Goal: Task Accomplishment & Management: Manage account settings

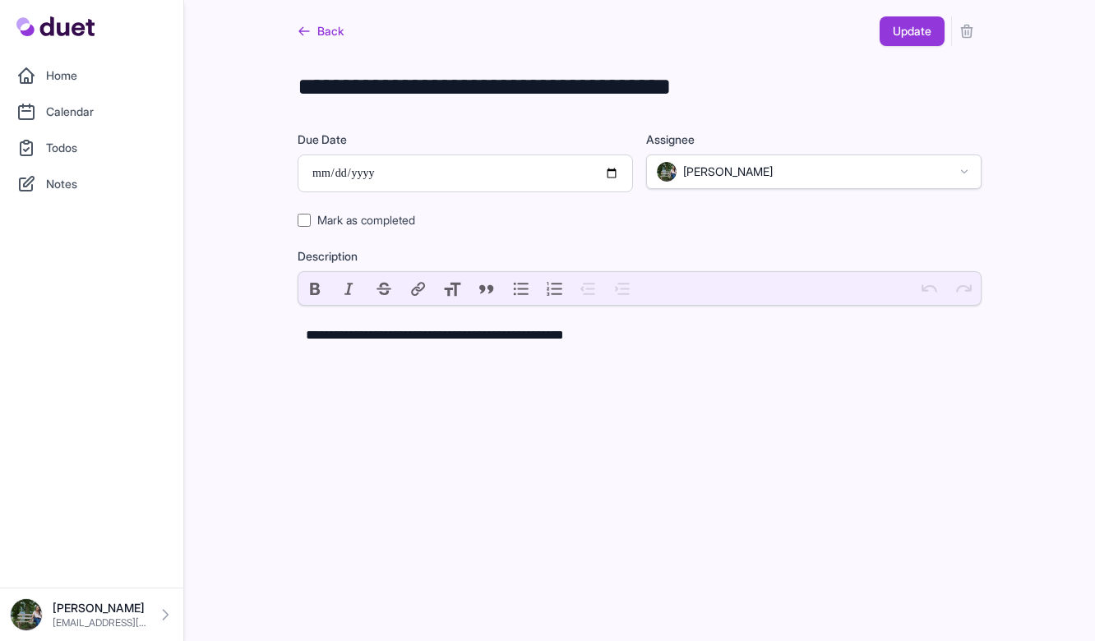
click at [328, 42] on link "Back" at bounding box center [321, 31] width 46 height 30
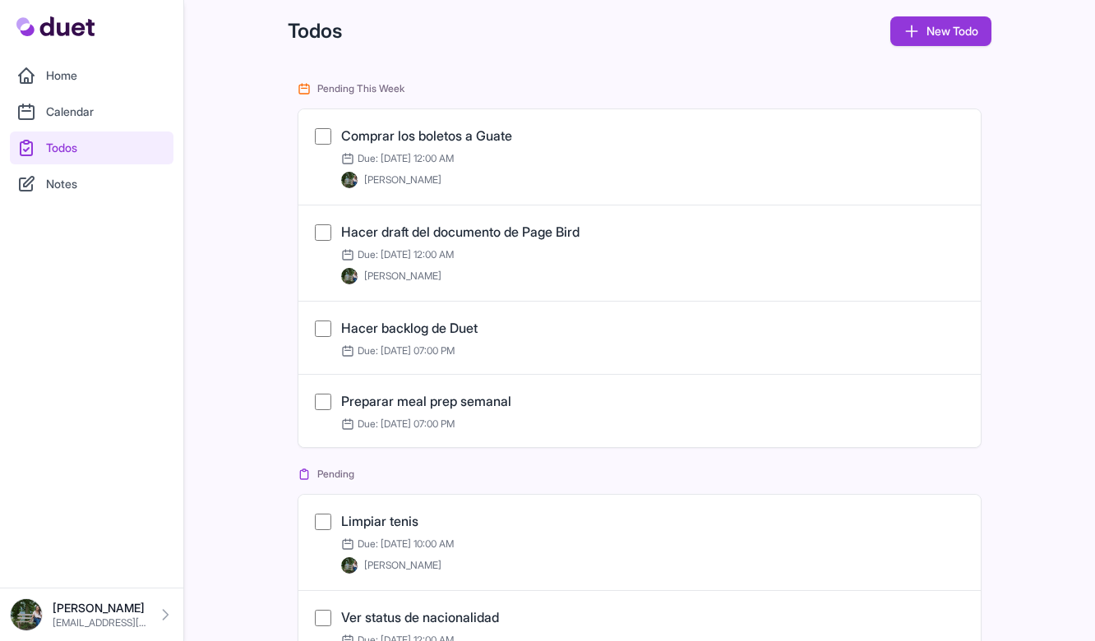
click at [400, 137] on link "Comprar los boletos a Guate" at bounding box center [426, 135] width 171 height 16
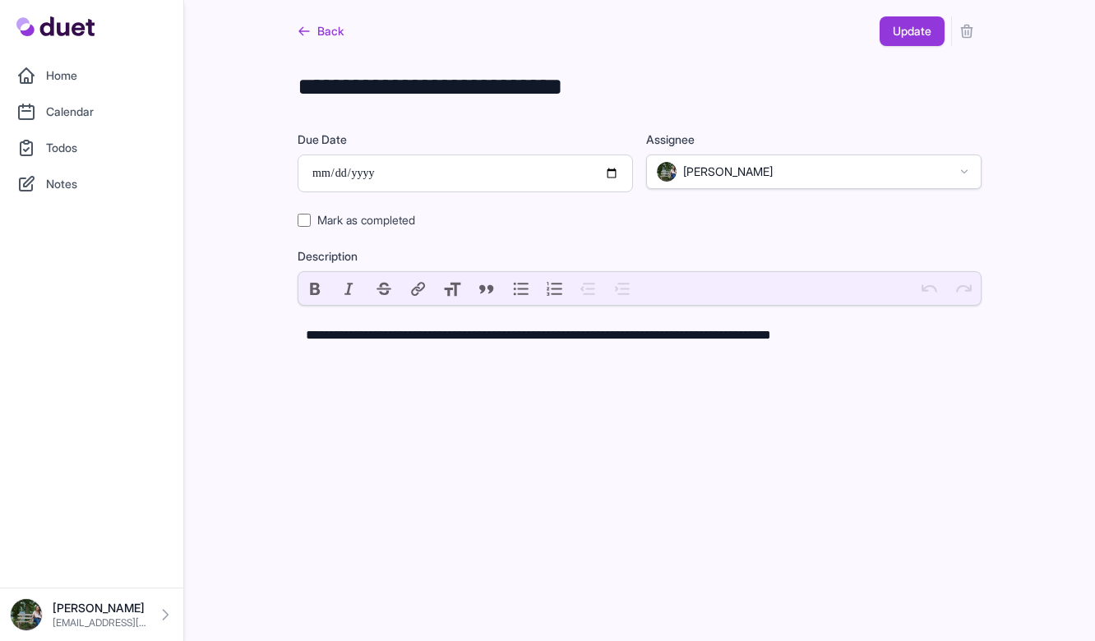
click at [333, 36] on link "Back" at bounding box center [321, 31] width 46 height 30
